Goal: Check status

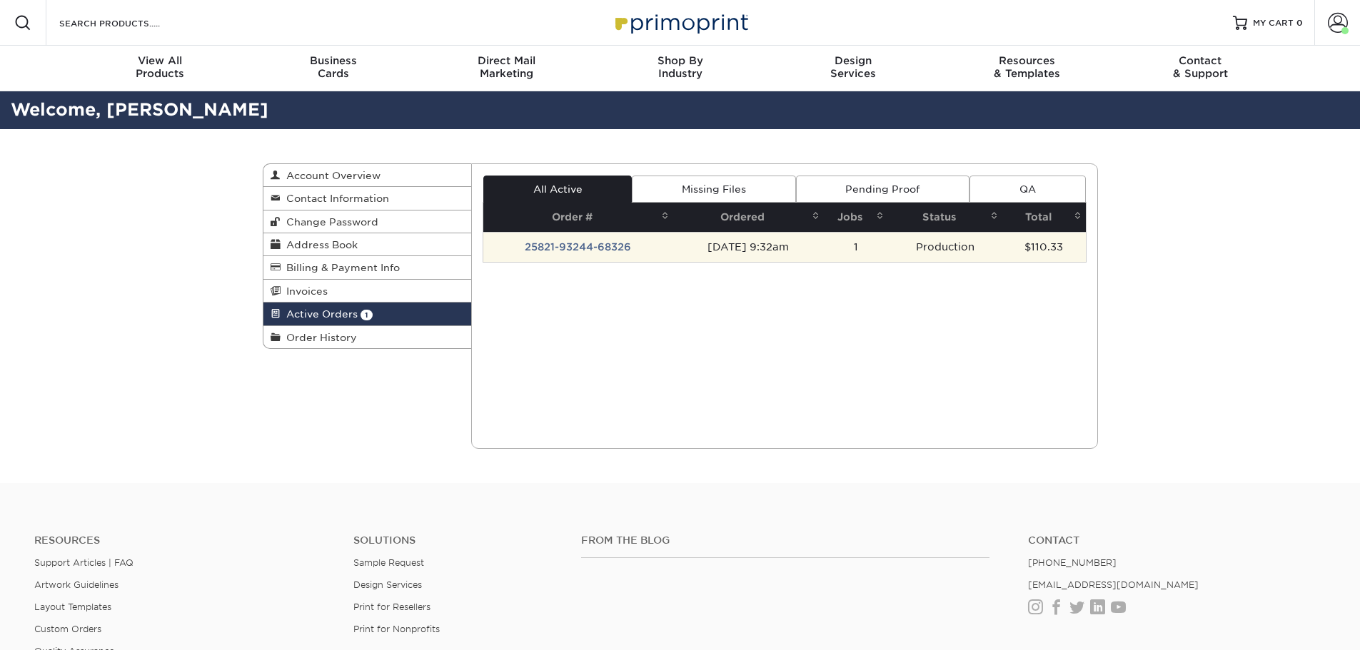
click at [595, 246] on td "25821-93244-68326" at bounding box center [578, 247] width 190 height 30
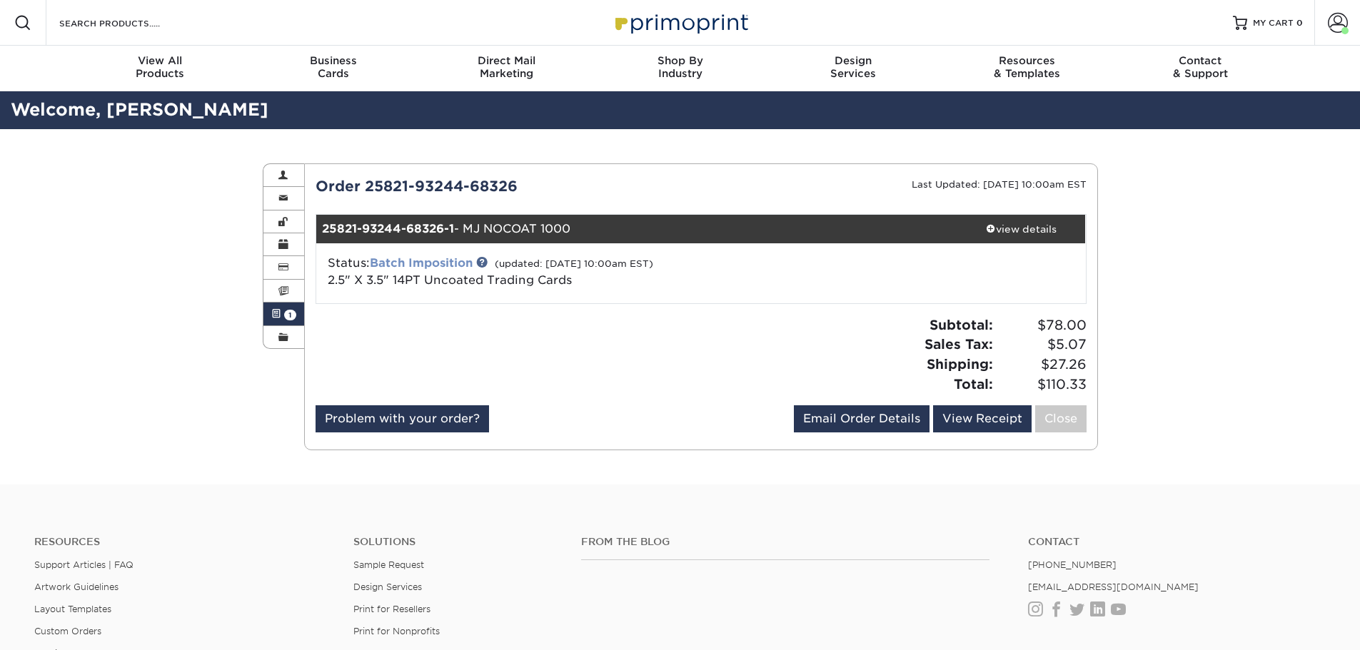
click at [458, 260] on link "Batch Imposition" at bounding box center [421, 263] width 103 height 14
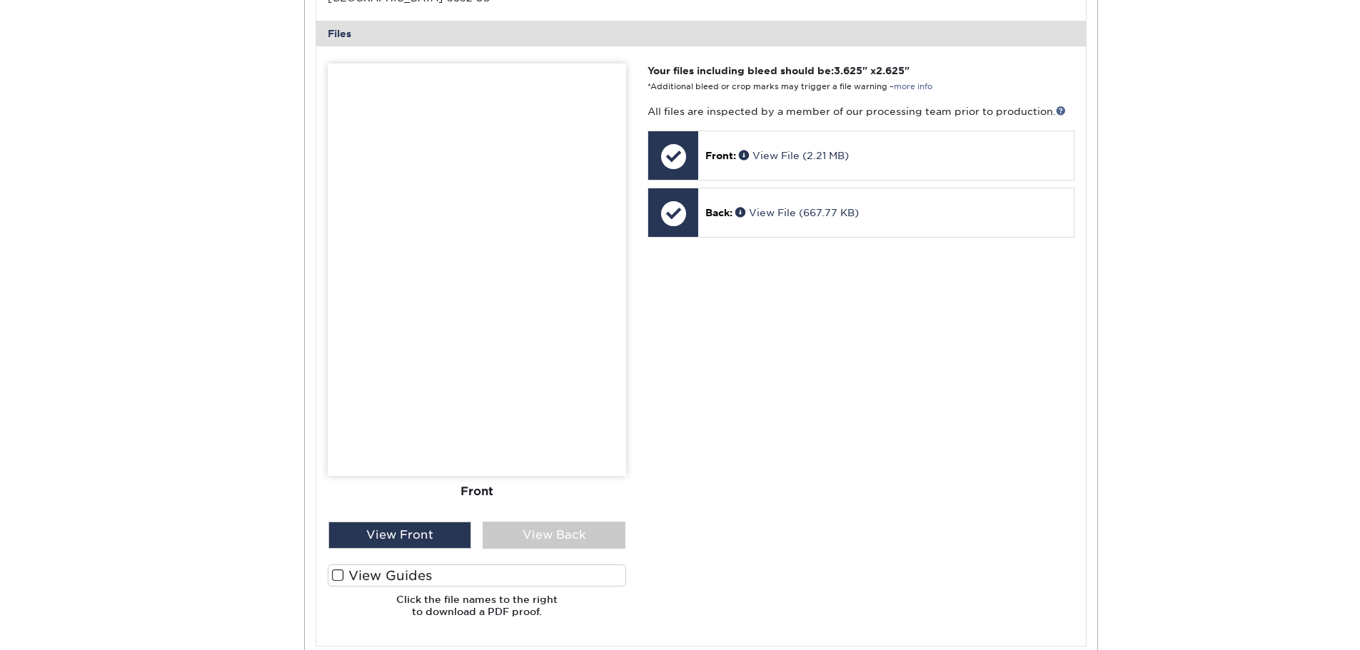
scroll to position [642, 0]
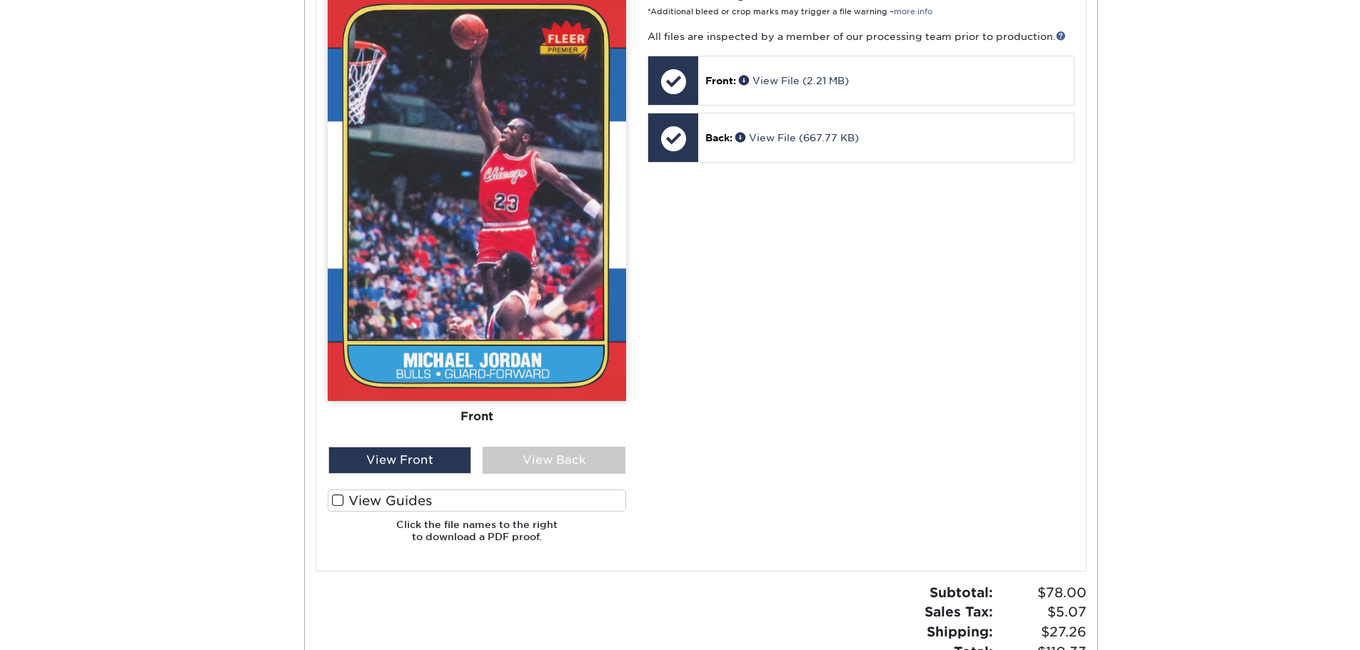
click at [430, 500] on label "View Guides" at bounding box center [477, 501] width 298 height 22
click at [0, 0] on input "View Guides" at bounding box center [0, 0] width 0 height 0
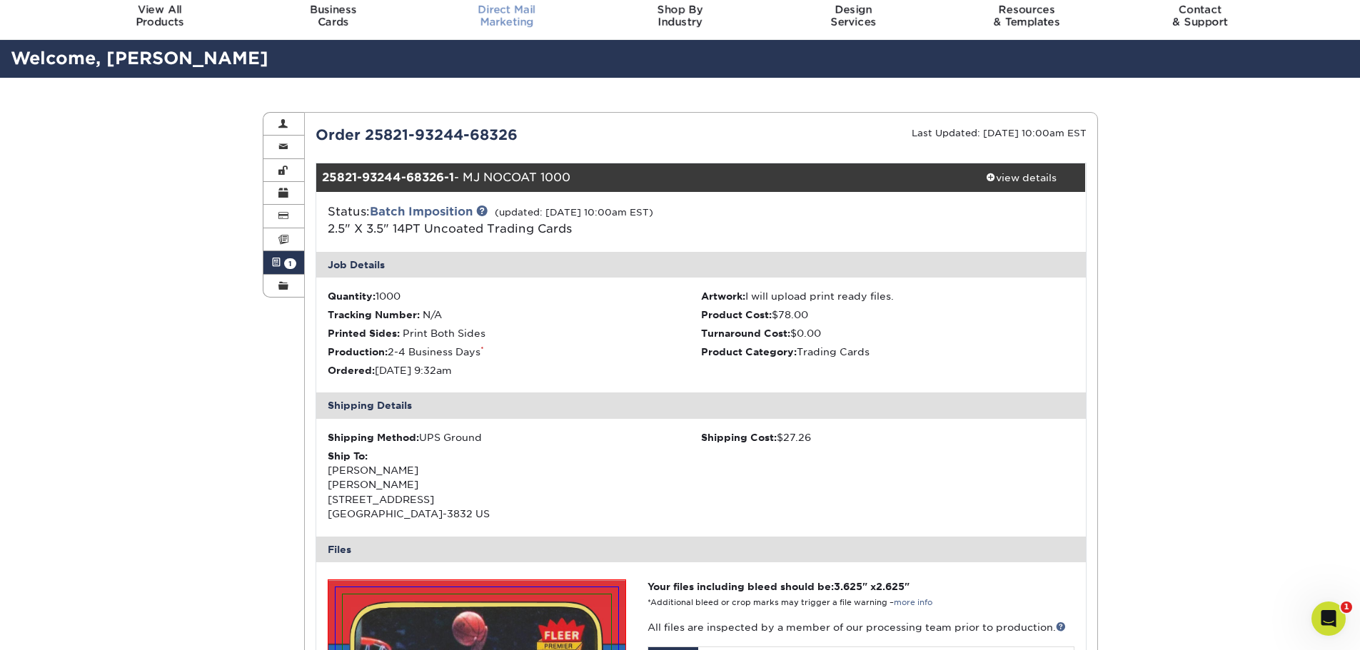
scroll to position [51, 0]
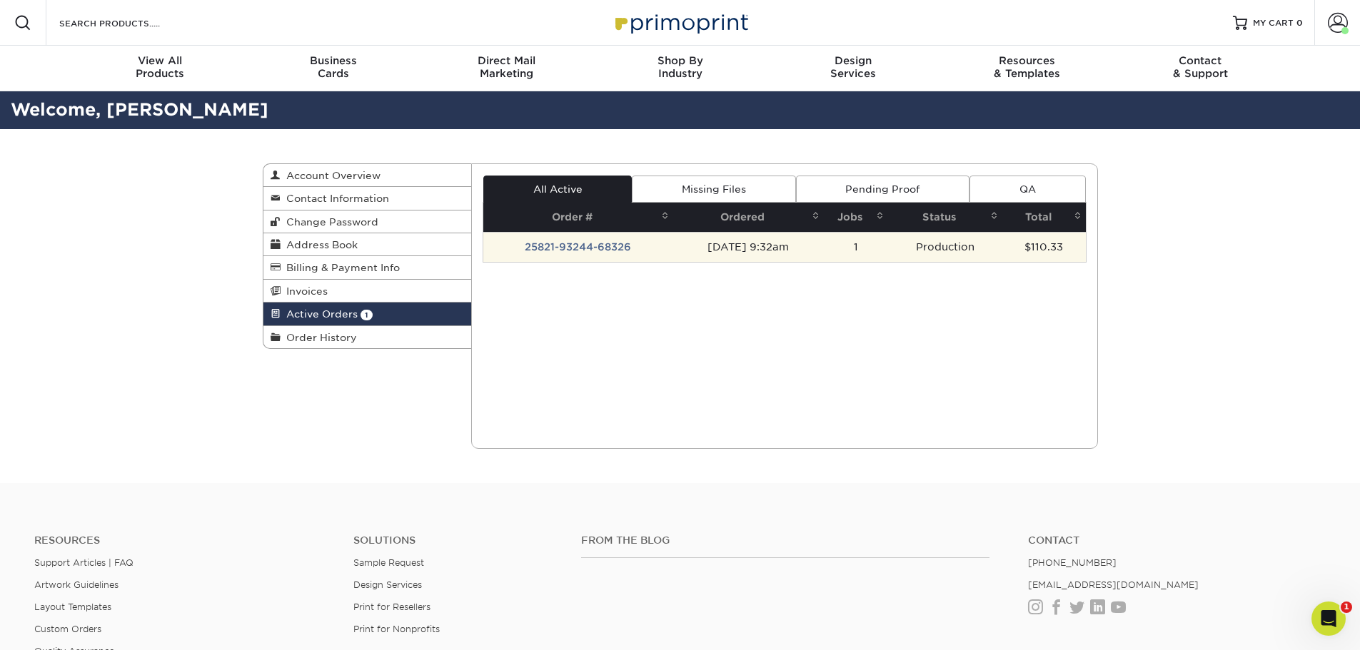
click at [548, 248] on td "25821-93244-68326" at bounding box center [578, 247] width 190 height 30
